Goal: Transaction & Acquisition: Purchase product/service

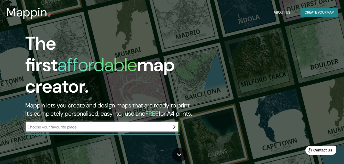
click at [103, 124] on input "text" at bounding box center [96, 127] width 143 height 6
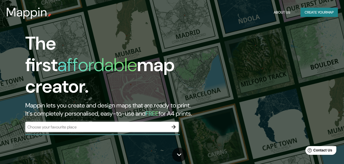
click at [136, 126] on div "​" at bounding box center [102, 127] width 154 height 10
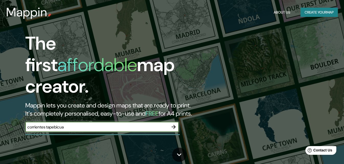
type input "corrientes tapebicua"
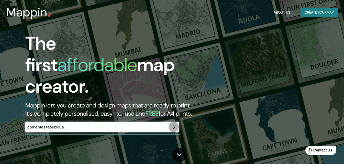
click at [173, 124] on icon "button" at bounding box center [174, 127] width 6 height 6
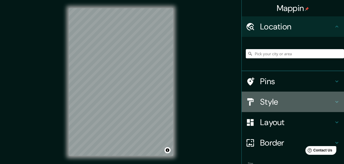
click at [270, 102] on h4 "Style" at bounding box center [297, 102] width 74 height 10
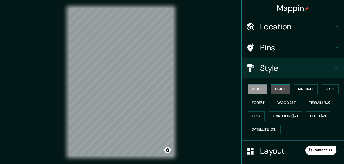
click at [278, 89] on button "Black" at bounding box center [280, 88] width 19 height 9
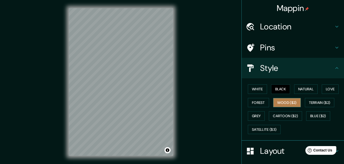
click at [284, 100] on button "Wood ($2)" at bounding box center [287, 102] width 28 height 9
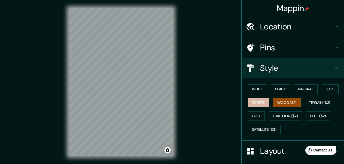
click at [259, 101] on button "Forest" at bounding box center [258, 102] width 21 height 9
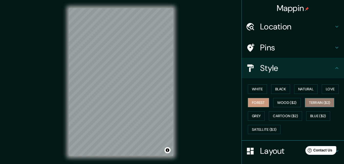
click at [312, 103] on button "Terrain ($2)" at bounding box center [320, 102] width 30 height 9
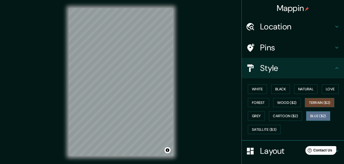
click at [322, 114] on button "Blue ($2)" at bounding box center [318, 115] width 24 height 9
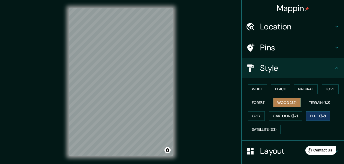
click at [290, 105] on button "Wood ($2)" at bounding box center [287, 102] width 28 height 9
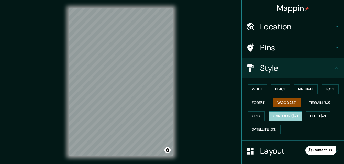
click at [289, 115] on button "Cartoon ($2)" at bounding box center [285, 115] width 33 height 9
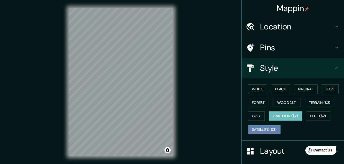
click at [261, 129] on button "Satellite ($3)" at bounding box center [264, 129] width 33 height 9
click at [279, 115] on button "Cartoon ($2)" at bounding box center [285, 115] width 33 height 9
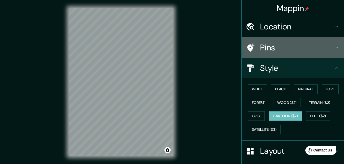
click at [260, 42] on h4 "Pins" at bounding box center [297, 47] width 74 height 10
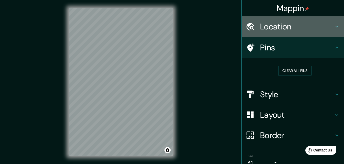
click at [282, 31] on h4 "Location" at bounding box center [297, 26] width 74 height 10
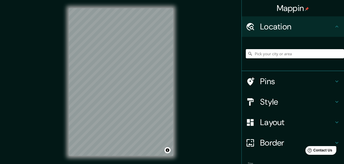
click at [269, 55] on input "Pick your city or area" at bounding box center [295, 53] width 98 height 9
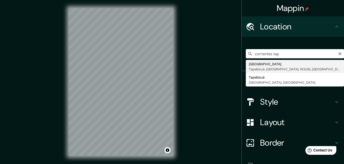
type input "[GEOGRAPHIC_DATA], [GEOGRAPHIC_DATA], [GEOGRAPHIC_DATA], W3236, [GEOGRAPHIC_DAT…"
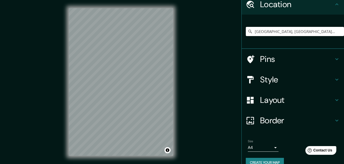
scroll to position [22, 0]
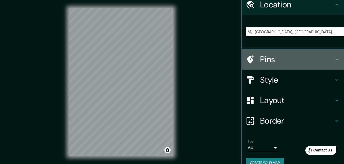
click at [260, 65] on div "Pins" at bounding box center [293, 59] width 102 height 20
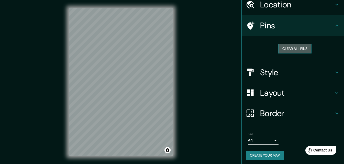
click at [290, 50] on button "Clear all pins" at bounding box center [294, 48] width 33 height 9
drag, startPoint x: 290, startPoint y: 50, endPoint x: 300, endPoint y: 47, distance: 11.1
click at [300, 47] on button "Clear all pins" at bounding box center [294, 48] width 33 height 9
click at [168, 32] on div at bounding box center [168, 32] width 4 height 4
click at [168, 31] on div at bounding box center [167, 30] width 4 height 4
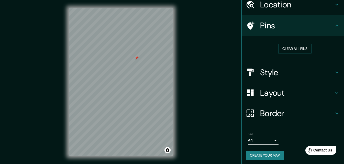
click at [138, 57] on div at bounding box center [137, 58] width 4 height 4
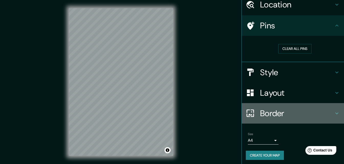
click at [266, 110] on h4 "Border" at bounding box center [297, 113] width 74 height 10
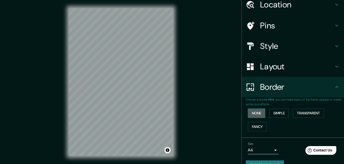
click at [256, 111] on button "None" at bounding box center [256, 112] width 17 height 9
click at [253, 113] on button "None" at bounding box center [256, 112] width 17 height 9
click at [271, 114] on button "Simple" at bounding box center [278, 112] width 19 height 9
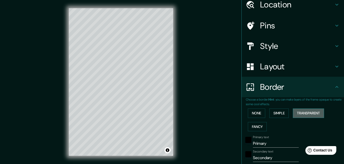
click at [301, 113] on button "Transparent" at bounding box center [308, 112] width 31 height 9
click at [253, 126] on button "Fancy" at bounding box center [257, 126] width 19 height 9
click at [254, 115] on button "None" at bounding box center [256, 112] width 17 height 9
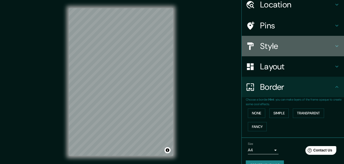
click at [279, 43] on h4 "Style" at bounding box center [297, 46] width 74 height 10
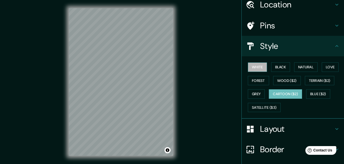
click at [259, 64] on button "White" at bounding box center [257, 66] width 19 height 9
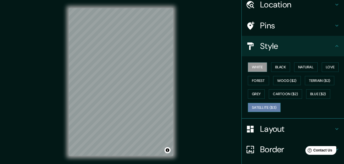
click at [260, 106] on button "Satellite ($3)" at bounding box center [264, 107] width 33 height 9
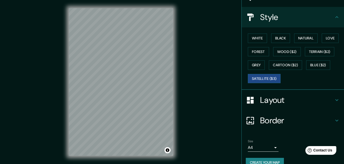
scroll to position [51, 0]
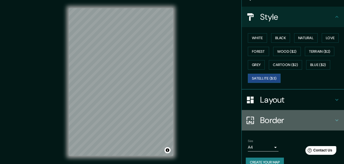
click at [274, 123] on h4 "Border" at bounding box center [297, 120] width 74 height 10
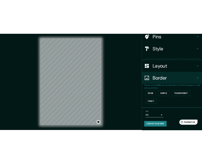
scroll to position [34, 0]
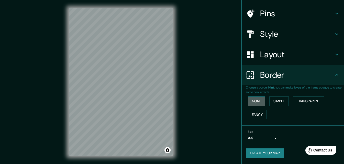
click at [251, 106] on button "None" at bounding box center [256, 100] width 17 height 9
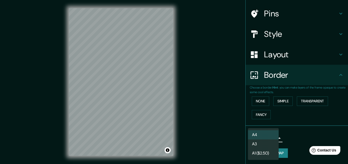
click at [269, 137] on body "Mappin Location Corrientes, Tapebicuá, Provincia de Corrientes, W3236, Argentin…" at bounding box center [174, 82] width 348 height 164
click at [261, 143] on li "A3" at bounding box center [263, 143] width 31 height 9
type input "a4"
click at [269, 139] on body "Mappin Location Corrientes, Tapebicuá, Provincia de Corrientes, W3236, Argentin…" at bounding box center [174, 82] width 348 height 164
click at [262, 134] on li "A4" at bounding box center [263, 134] width 31 height 9
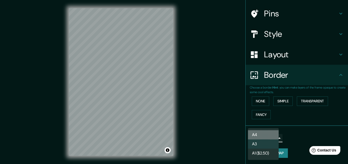
type input "single"
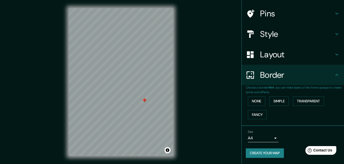
click at [145, 101] on div at bounding box center [144, 100] width 4 height 4
click at [145, 101] on div at bounding box center [145, 101] width 4 height 4
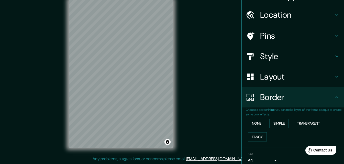
scroll to position [0, 0]
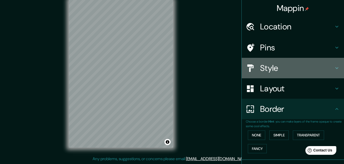
click at [276, 64] on h4 "Style" at bounding box center [297, 68] width 74 height 10
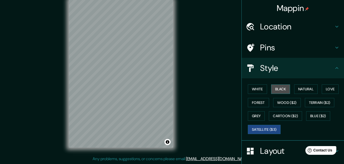
click at [278, 88] on button "Black" at bounding box center [280, 88] width 19 height 9
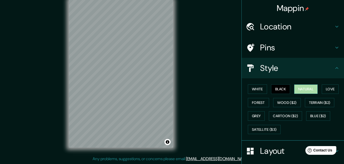
click at [310, 92] on button "Natural" at bounding box center [306, 88] width 24 height 9
click at [329, 89] on button "Love" at bounding box center [330, 88] width 17 height 9
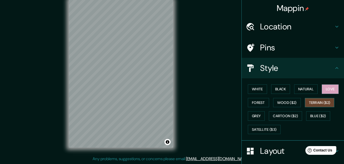
click at [318, 103] on button "Terrain ($2)" at bounding box center [320, 102] width 30 height 9
click at [317, 115] on button "Blue ($2)" at bounding box center [318, 115] width 24 height 9
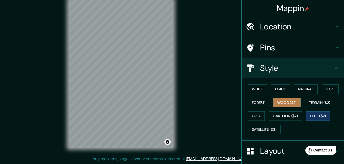
click at [292, 103] on button "Wood ($2)" at bounding box center [287, 102] width 28 height 9
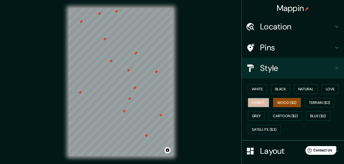
click at [250, 102] on button "Forest" at bounding box center [258, 102] width 21 height 9
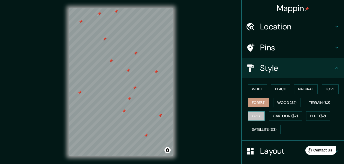
click at [253, 114] on button "Grey" at bounding box center [256, 115] width 17 height 9
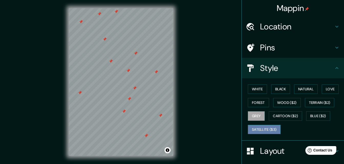
click at [265, 129] on button "Satellite ($3)" at bounding box center [264, 129] width 33 height 9
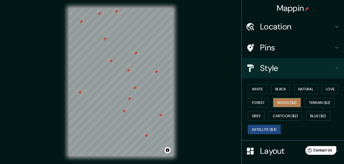
click at [285, 105] on button "Wood ($2)" at bounding box center [287, 102] width 28 height 9
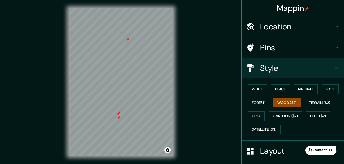
click at [119, 117] on div at bounding box center [119, 118] width 4 height 4
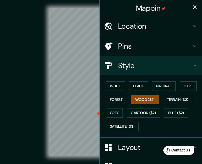
click at [163, 43] on h4 "Pins" at bounding box center [155, 45] width 74 height 9
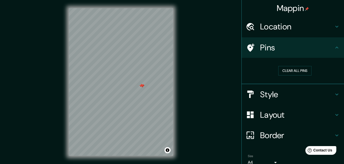
click at [142, 86] on div at bounding box center [142, 86] width 4 height 4
click at [141, 84] on div at bounding box center [142, 86] width 4 height 4
click at [141, 84] on div at bounding box center [141, 86] width 4 height 4
click at [185, 145] on div "© Mapbox © OpenStreetMap Improve this map" at bounding box center [121, 82] width 310 height 148
click at [96, 69] on div at bounding box center [96, 67] width 4 height 4
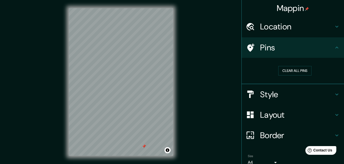
click at [125, 156] on div "© Mapbox © OpenStreetMap Improve this map" at bounding box center [121, 82] width 326 height 164
click at [180, 0] on html "Mappin Location Corrientes, Tapebicuá, Provincia de Corrientes, W3236, Argentin…" at bounding box center [172, 82] width 344 height 164
click at [66, 55] on div "© Mapbox © OpenStreetMap Improve this map" at bounding box center [121, 82] width 310 height 148
click at [42, 59] on div "© Mapbox © OpenStreetMap Improve this map" at bounding box center [121, 82] width 310 height 148
click at [162, 125] on div at bounding box center [161, 123] width 4 height 4
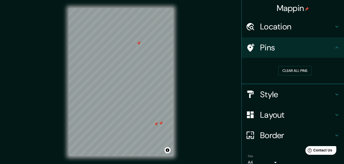
click at [160, 123] on div at bounding box center [161, 123] width 4 height 4
click at [157, 123] on div at bounding box center [156, 124] width 4 height 4
click at [89, 111] on div at bounding box center [89, 112] width 4 height 4
click at [92, 114] on div at bounding box center [93, 113] width 4 height 4
click at [156, 88] on div at bounding box center [156, 87] width 4 height 4
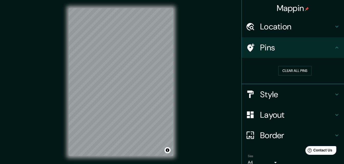
click at [38, 47] on div "© Mapbox © OpenStreetMap Improve this map" at bounding box center [121, 82] width 310 height 148
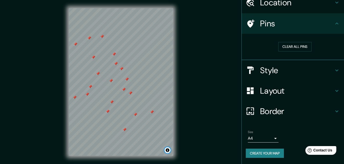
click at [168, 152] on button "Toggle attribution" at bounding box center [168, 150] width 6 height 6
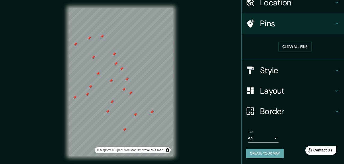
click at [274, 155] on button "Create your map" at bounding box center [265, 153] width 38 height 9
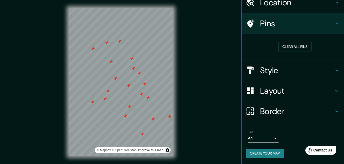
click at [222, 55] on div "© Mapbox © OpenStreetMap Improve this map" at bounding box center [121, 82] width 310 height 148
click at [199, 125] on div "© Mapbox © OpenStreetMap Improve this map" at bounding box center [121, 82] width 310 height 148
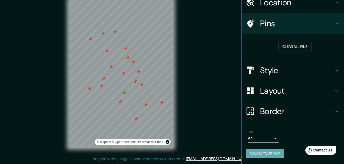
click at [277, 155] on button "Create your map" at bounding box center [265, 153] width 38 height 9
click at [264, 155] on div "Create your map" at bounding box center [293, 153] width 94 height 9
drag, startPoint x: 238, startPoint y: 54, endPoint x: 259, endPoint y: 53, distance: 21.8
click at [259, 53] on div "Mappin Location Corrientes, Tapebicuá, Provincia de Corrientes, W3236, Argentin…" at bounding box center [293, 82] width 103 height 164
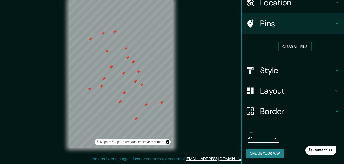
drag, startPoint x: 255, startPoint y: 61, endPoint x: 294, endPoint y: 61, distance: 38.9
click at [294, 61] on div "Style" at bounding box center [293, 70] width 102 height 20
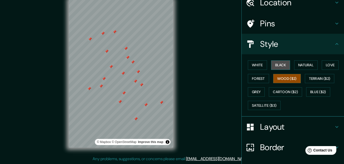
click at [284, 64] on button "Black" at bounding box center [280, 64] width 19 height 9
click at [282, 79] on button "Wood ($2)" at bounding box center [287, 78] width 28 height 9
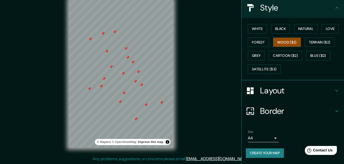
click at [316, 154] on div "Help Contact Us" at bounding box center [321, 150] width 32 height 9
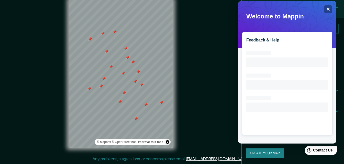
scroll to position [0, 0]
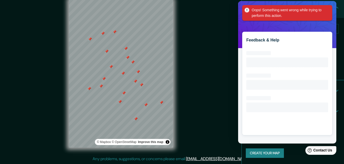
drag, startPoint x: 223, startPoint y: 93, endPoint x: 30, endPoint y: 58, distance: 195.6
click at [223, 93] on div "© Mapbox © OpenStreetMap Improve this map" at bounding box center [121, 74] width 310 height 148
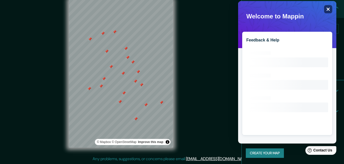
click at [328, 11] on icon "Close" at bounding box center [328, 9] width 4 height 4
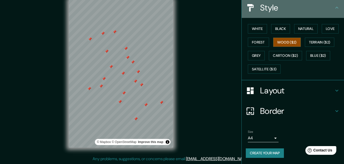
click at [334, 7] on icon at bounding box center [337, 8] width 6 height 6
click at [334, 8] on icon at bounding box center [337, 8] width 6 height 6
drag, startPoint x: 333, startPoint y: 8, endPoint x: 336, endPoint y: 20, distance: 12.0
click at [336, 20] on ul "Location Corrientes, Tapebicuá, Provincia de Corrientes, W3236, Argentina Pins …" at bounding box center [293, 60] width 102 height 208
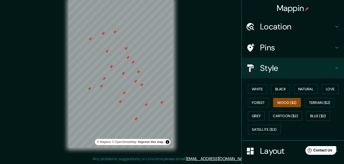
click at [297, 9] on h4 "Mappin" at bounding box center [293, 8] width 32 height 10
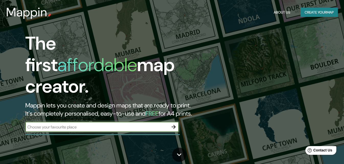
click at [116, 124] on input "text" at bounding box center [96, 127] width 143 height 6
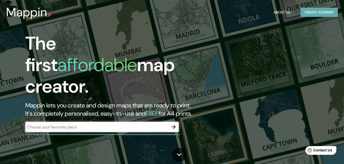
click at [317, 11] on button "Create your map" at bounding box center [319, 12] width 37 height 9
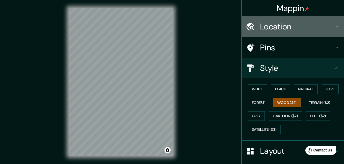
click at [280, 26] on h4 "Location" at bounding box center [297, 26] width 74 height 10
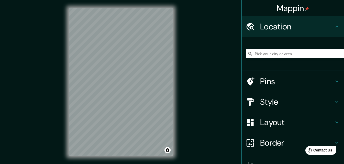
drag, startPoint x: 267, startPoint y: 59, endPoint x: 261, endPoint y: 51, distance: 10.5
click at [261, 51] on div at bounding box center [295, 54] width 98 height 26
click at [261, 51] on input "Pick your city or area" at bounding box center [295, 53] width 98 height 9
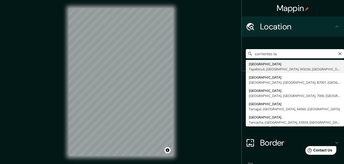
type input "[GEOGRAPHIC_DATA], [GEOGRAPHIC_DATA], [GEOGRAPHIC_DATA], W3236, [GEOGRAPHIC_DAT…"
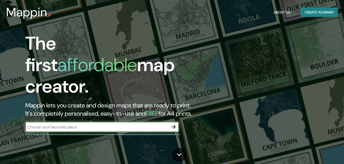
click at [59, 124] on input "text" at bounding box center [96, 127] width 143 height 6
type input "corrientes tapebicua"
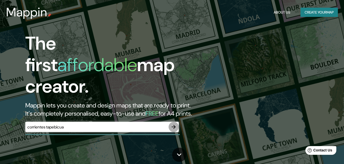
click at [174, 124] on icon "button" at bounding box center [174, 127] width 6 height 6
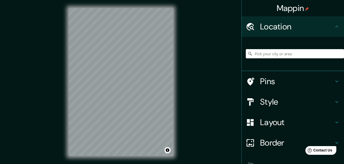
click at [268, 56] on input "Pick your city or area" at bounding box center [295, 53] width 98 height 9
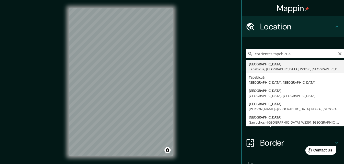
type input "[GEOGRAPHIC_DATA], [GEOGRAPHIC_DATA], [GEOGRAPHIC_DATA], W3236, [GEOGRAPHIC_DAT…"
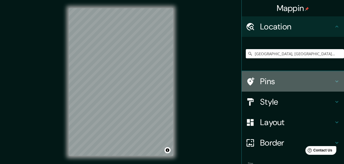
click at [265, 79] on h4 "Pins" at bounding box center [297, 81] width 74 height 10
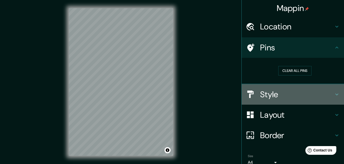
click at [264, 96] on h4 "Style" at bounding box center [297, 94] width 74 height 10
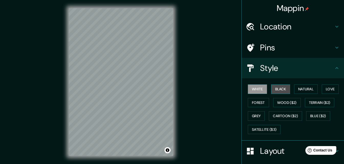
click at [276, 90] on button "Black" at bounding box center [280, 88] width 19 height 9
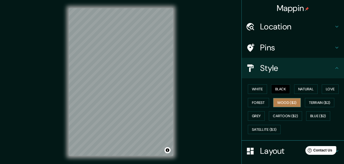
click at [277, 103] on button "Wood ($2)" at bounding box center [287, 102] width 28 height 9
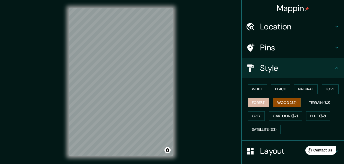
click at [260, 100] on button "Forest" at bounding box center [258, 102] width 21 height 9
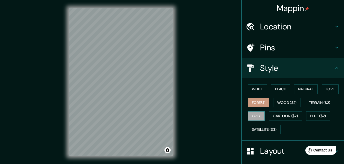
click at [256, 116] on button "Grey" at bounding box center [256, 115] width 17 height 9
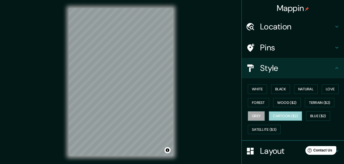
click at [284, 119] on button "Cartoon ($2)" at bounding box center [285, 115] width 33 height 9
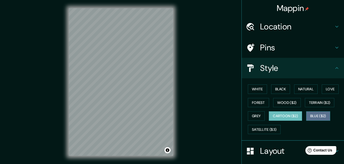
click at [316, 112] on button "Blue ($2)" at bounding box center [318, 115] width 24 height 9
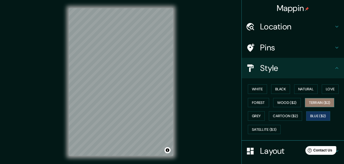
click at [320, 104] on button "Terrain ($2)" at bounding box center [320, 102] width 30 height 9
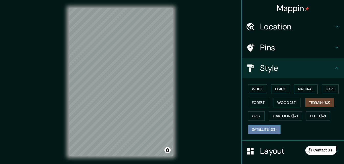
click at [270, 128] on button "Satellite ($3)" at bounding box center [264, 129] width 33 height 9
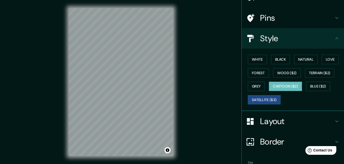
scroll to position [32, 0]
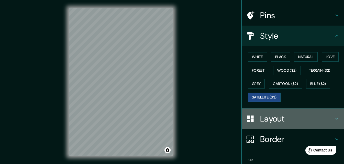
click at [276, 121] on h4 "Layout" at bounding box center [297, 119] width 74 height 10
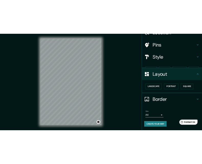
scroll to position [20, 0]
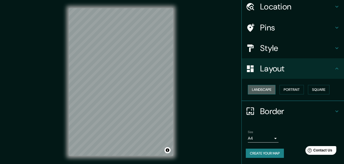
click at [263, 92] on button "Landscape" at bounding box center [262, 89] width 28 height 9
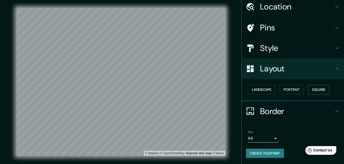
click at [322, 88] on button "Square" at bounding box center [318, 89] width 21 height 9
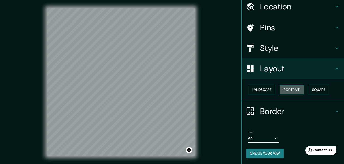
click at [286, 90] on button "Portrait" at bounding box center [292, 89] width 24 height 9
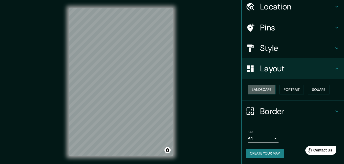
click at [266, 91] on button "Landscape" at bounding box center [262, 89] width 28 height 9
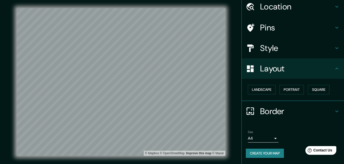
click at [272, 47] on h4 "Style" at bounding box center [297, 48] width 74 height 10
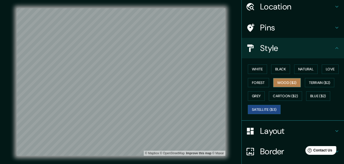
click at [279, 80] on button "Wood ($2)" at bounding box center [287, 82] width 28 height 9
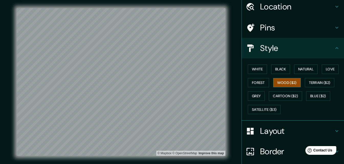
click at [144, 80] on div "Mappin Location [GEOGRAPHIC_DATA], [GEOGRAPHIC_DATA], [GEOGRAPHIC_DATA], W3236,…" at bounding box center [172, 86] width 344 height 172
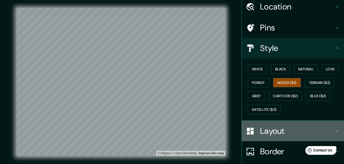
click at [274, 129] on h4 "Layout" at bounding box center [297, 131] width 74 height 10
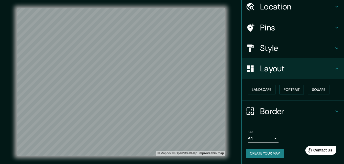
click at [291, 87] on button "Portrait" at bounding box center [292, 89] width 24 height 9
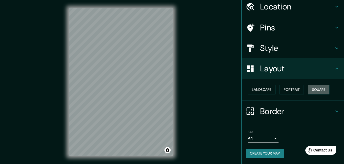
click at [316, 89] on button "Square" at bounding box center [318, 89] width 21 height 9
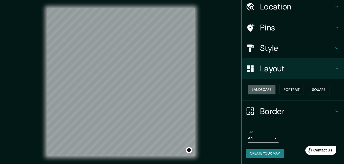
click at [253, 91] on button "Landscape" at bounding box center [262, 89] width 28 height 9
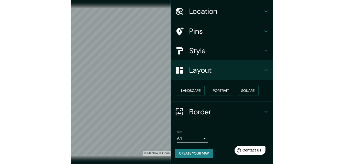
scroll to position [15, 0]
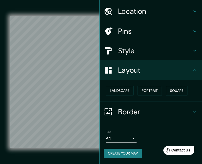
click at [176, 97] on div "Mappin Location [GEOGRAPHIC_DATA], [GEOGRAPHIC_DATA], [GEOGRAPHIC_DATA], W3236,…" at bounding box center [101, 86] width 202 height 172
drag, startPoint x: 253, startPoint y: 42, endPoint x: 144, endPoint y: 88, distance: 118.0
click at [144, 88] on button "Portrait" at bounding box center [150, 90] width 24 height 9
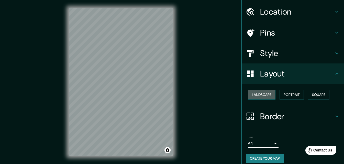
click at [255, 96] on button "Landscape" at bounding box center [262, 94] width 28 height 9
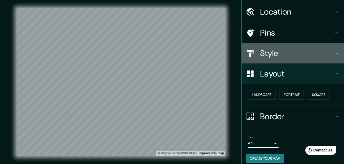
click at [263, 57] on h4 "Style" at bounding box center [297, 53] width 74 height 10
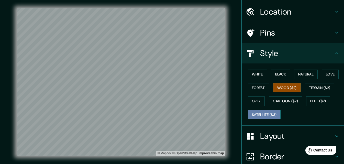
click at [262, 111] on button "Satellite ($3)" at bounding box center [264, 114] width 33 height 9
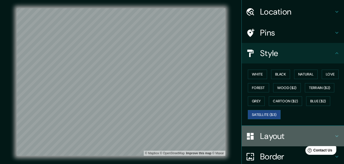
click at [260, 137] on h4 "Layout" at bounding box center [297, 136] width 74 height 10
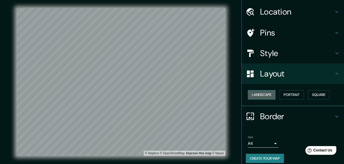
click at [259, 96] on button "Landscape" at bounding box center [262, 94] width 28 height 9
click at [184, 90] on div at bounding box center [182, 88] width 4 height 4
